Goal: Register for event/course

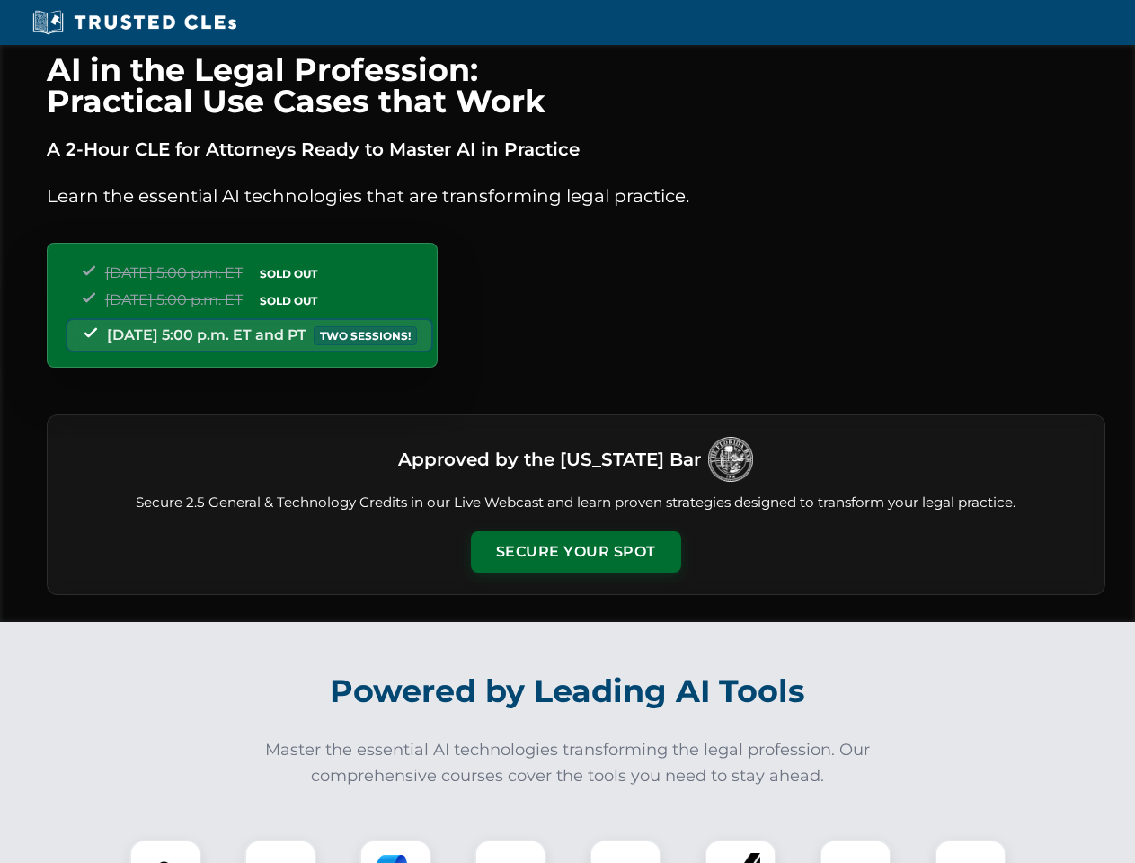
click at [575, 552] on button "Secure Your Spot" at bounding box center [576, 551] width 210 height 41
click at [165, 851] on img at bounding box center [165, 875] width 52 height 52
click at [280, 851] on div at bounding box center [280, 875] width 72 height 72
click at [395, 851] on div at bounding box center [395, 875] width 72 height 72
click at [510, 851] on img at bounding box center [510, 875] width 50 height 50
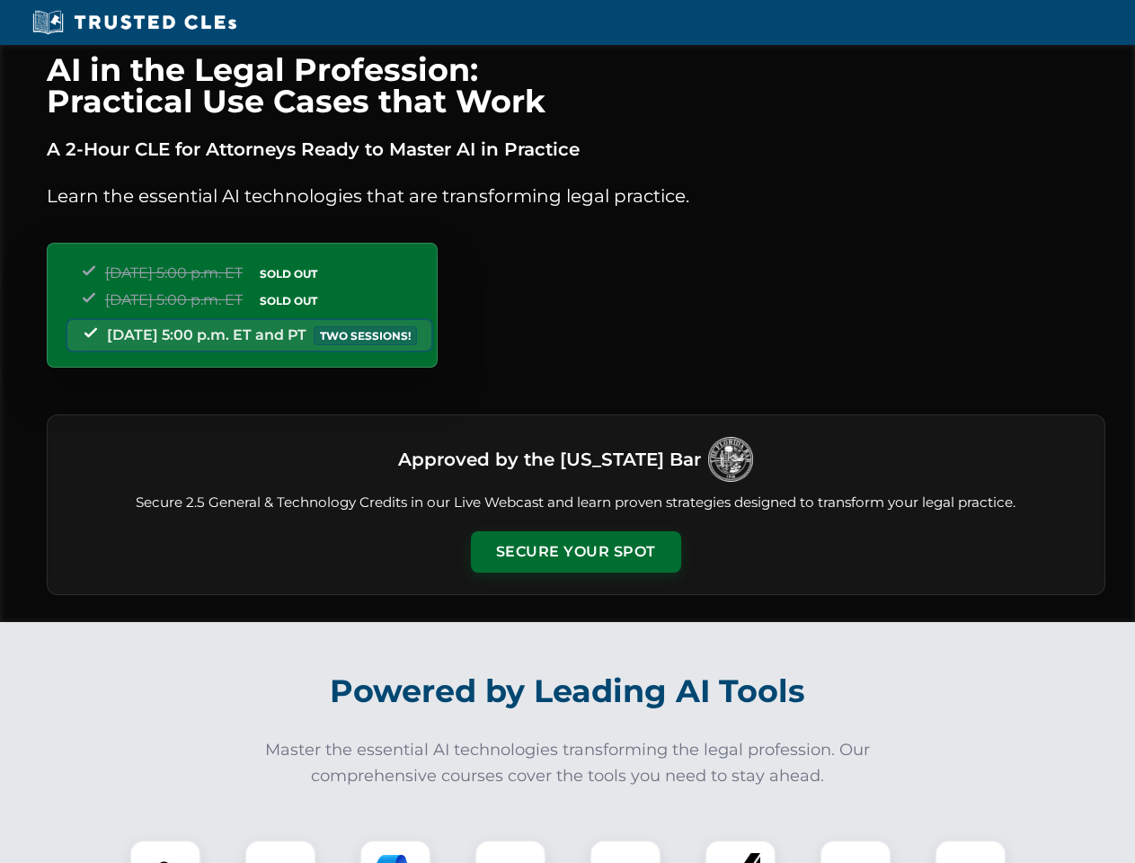
click at [625, 851] on div at bounding box center [625, 875] width 72 height 72
click at [740, 851] on div at bounding box center [741, 875] width 72 height 72
click at [855, 851] on img at bounding box center [855, 875] width 50 height 50
click at [971, 851] on img at bounding box center [970, 875] width 50 height 50
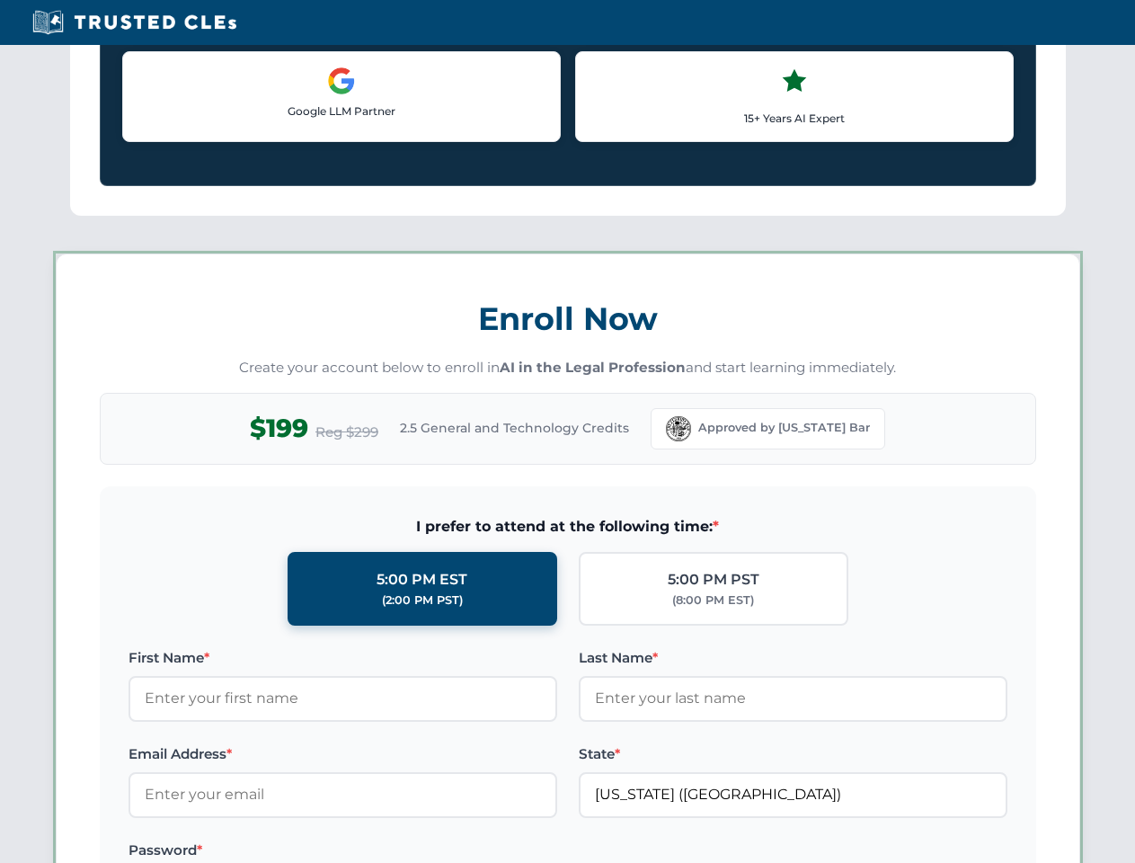
scroll to position [1558, 0]
